Goal: Navigation & Orientation: Find specific page/section

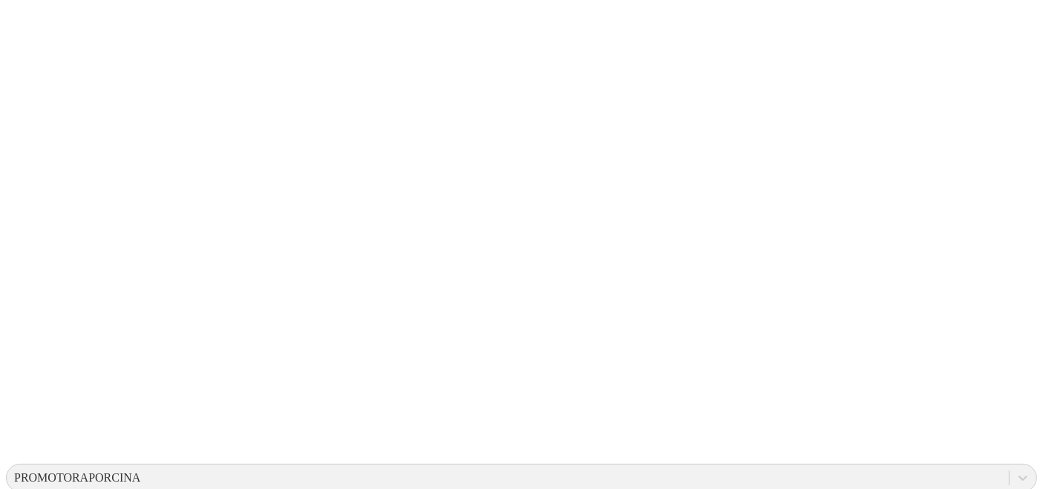
scroll to position [142, 0]
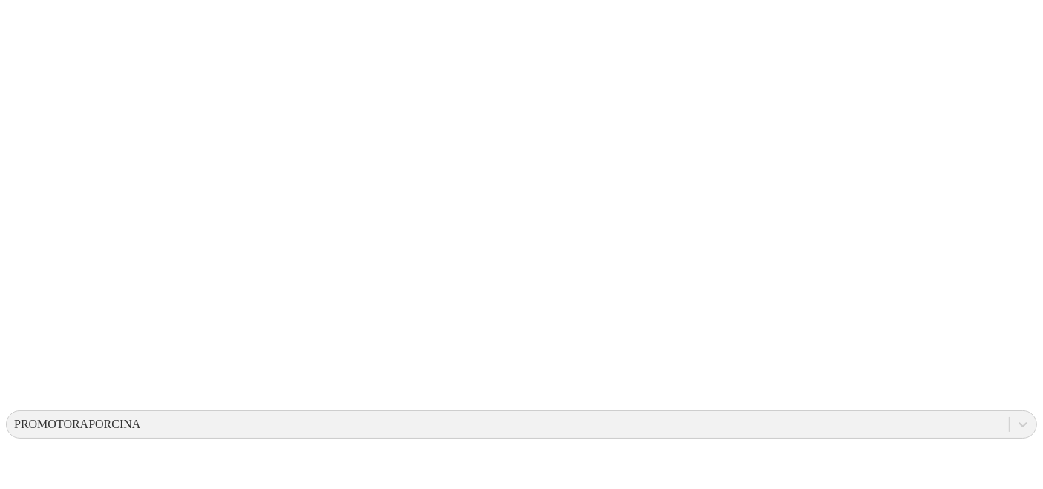
scroll to position [0, 0]
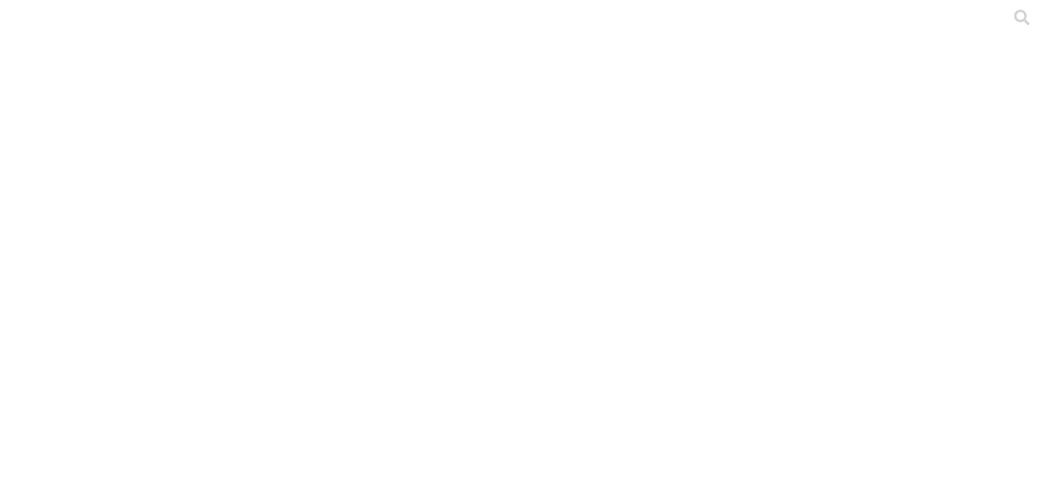
scroll to position [194, 0]
